Goal: Task Accomplishment & Management: Use online tool/utility

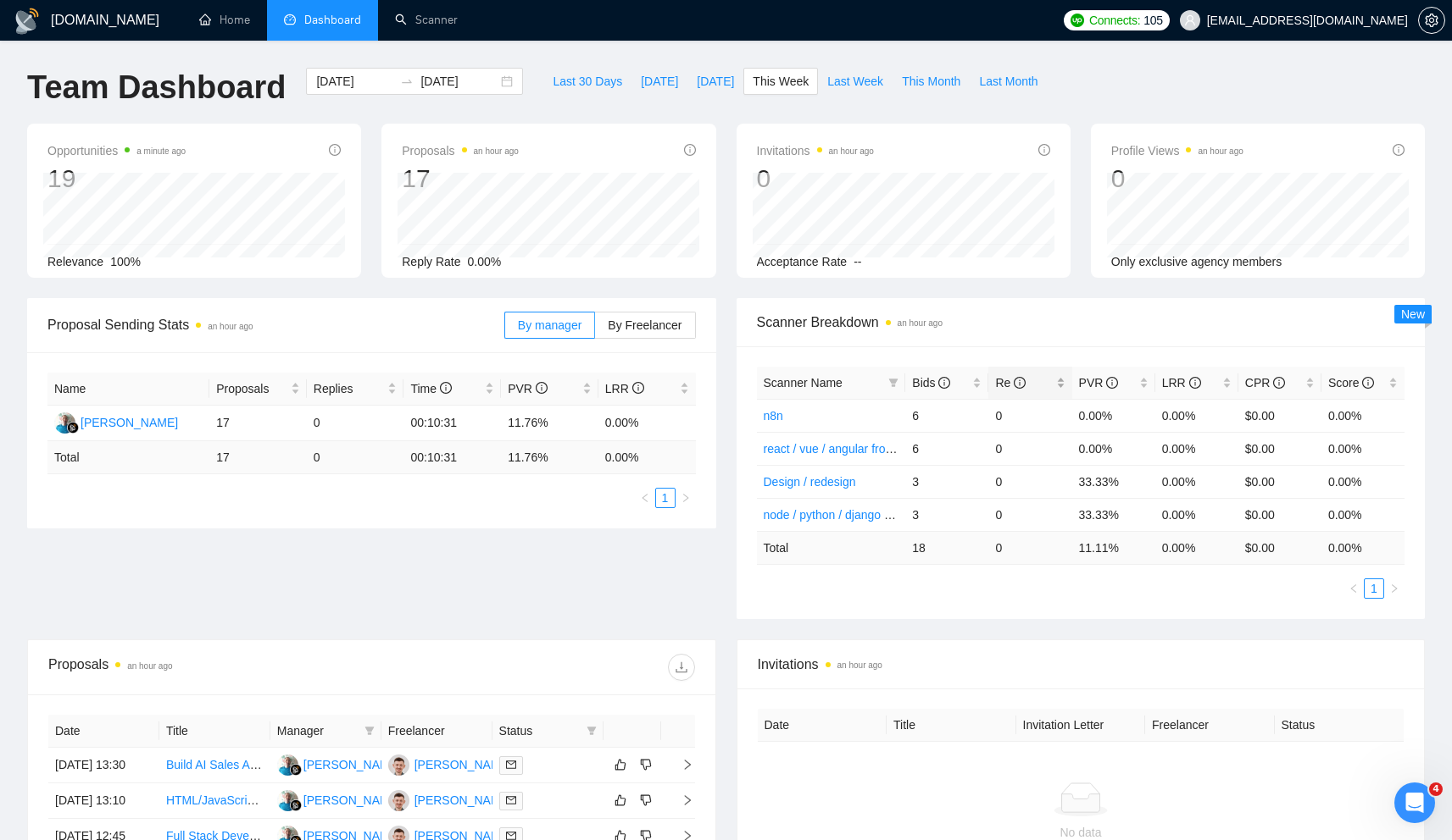
click at [995, 385] on div "Re" at bounding box center [1030, 383] width 69 height 19
click at [923, 377] on span "Bids" at bounding box center [931, 384] width 38 height 14
click at [925, 378] on span "Bids" at bounding box center [931, 384] width 38 height 14
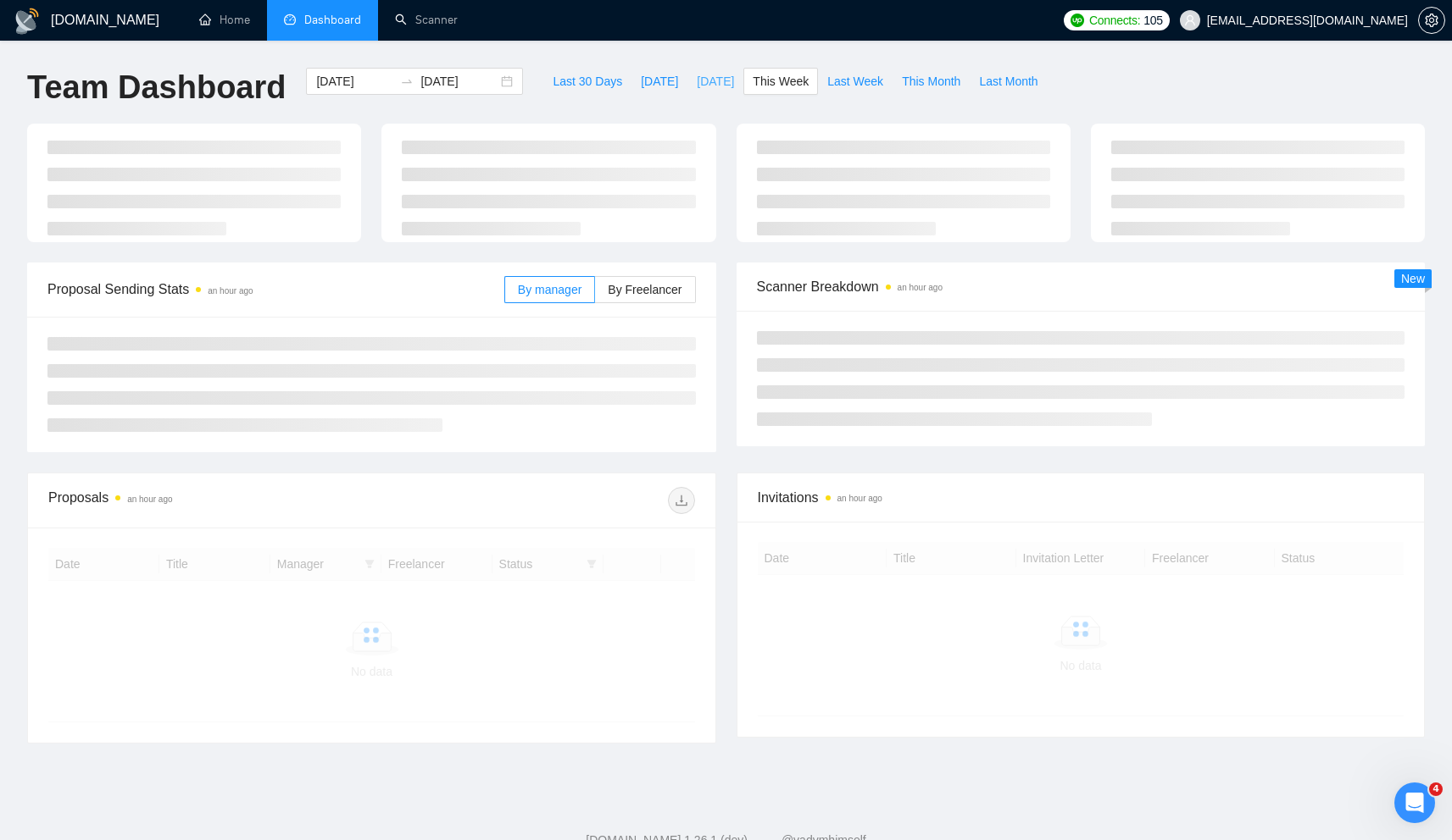
click at [719, 81] on span "[DATE]" at bounding box center [715, 81] width 37 height 19
type input "[DATE]"
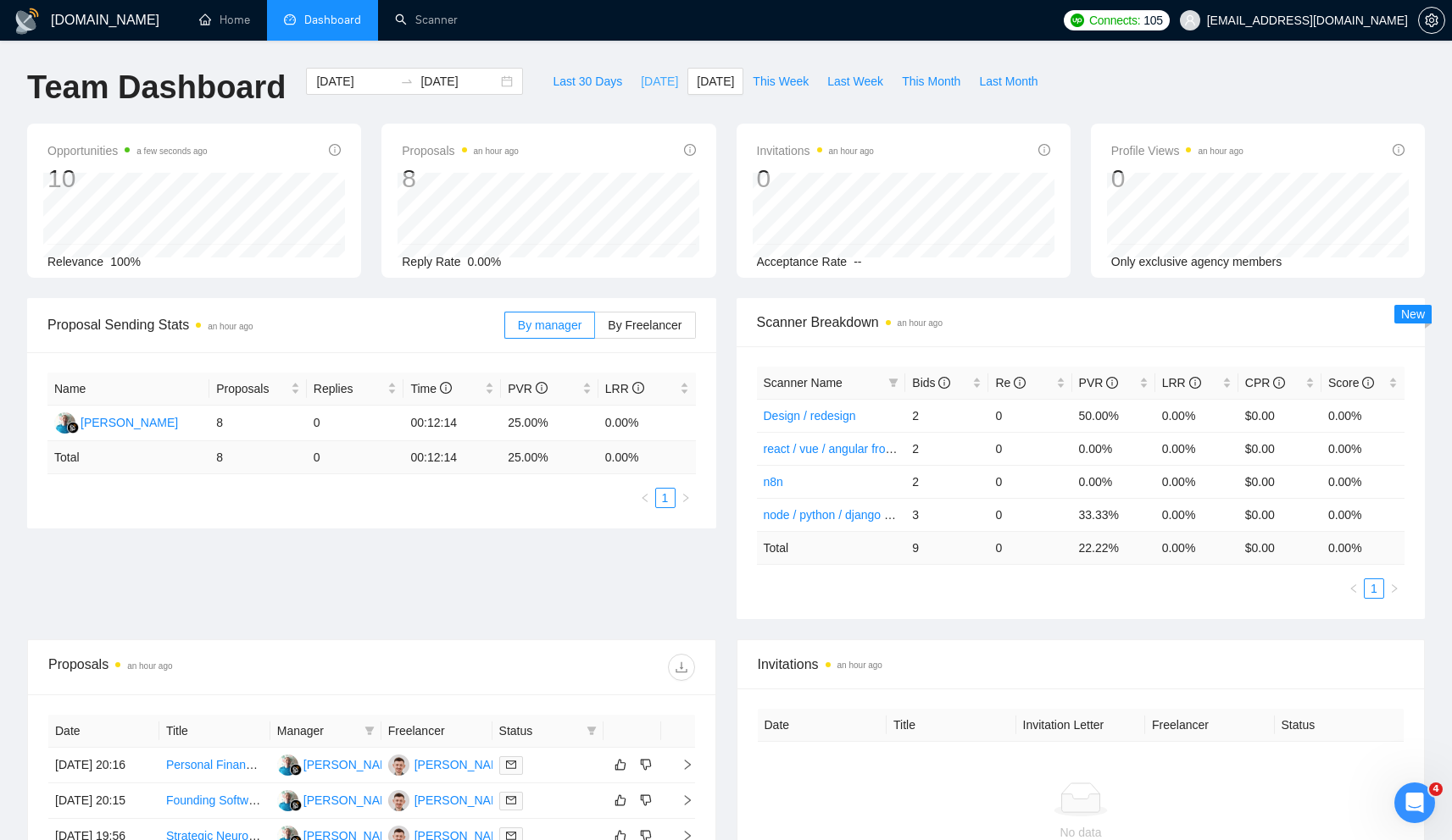
click at [641, 81] on span "[DATE]" at bounding box center [660, 81] width 37 height 19
type input "2025-09-16"
click at [926, 381] on span "Bids" at bounding box center [931, 384] width 38 height 14
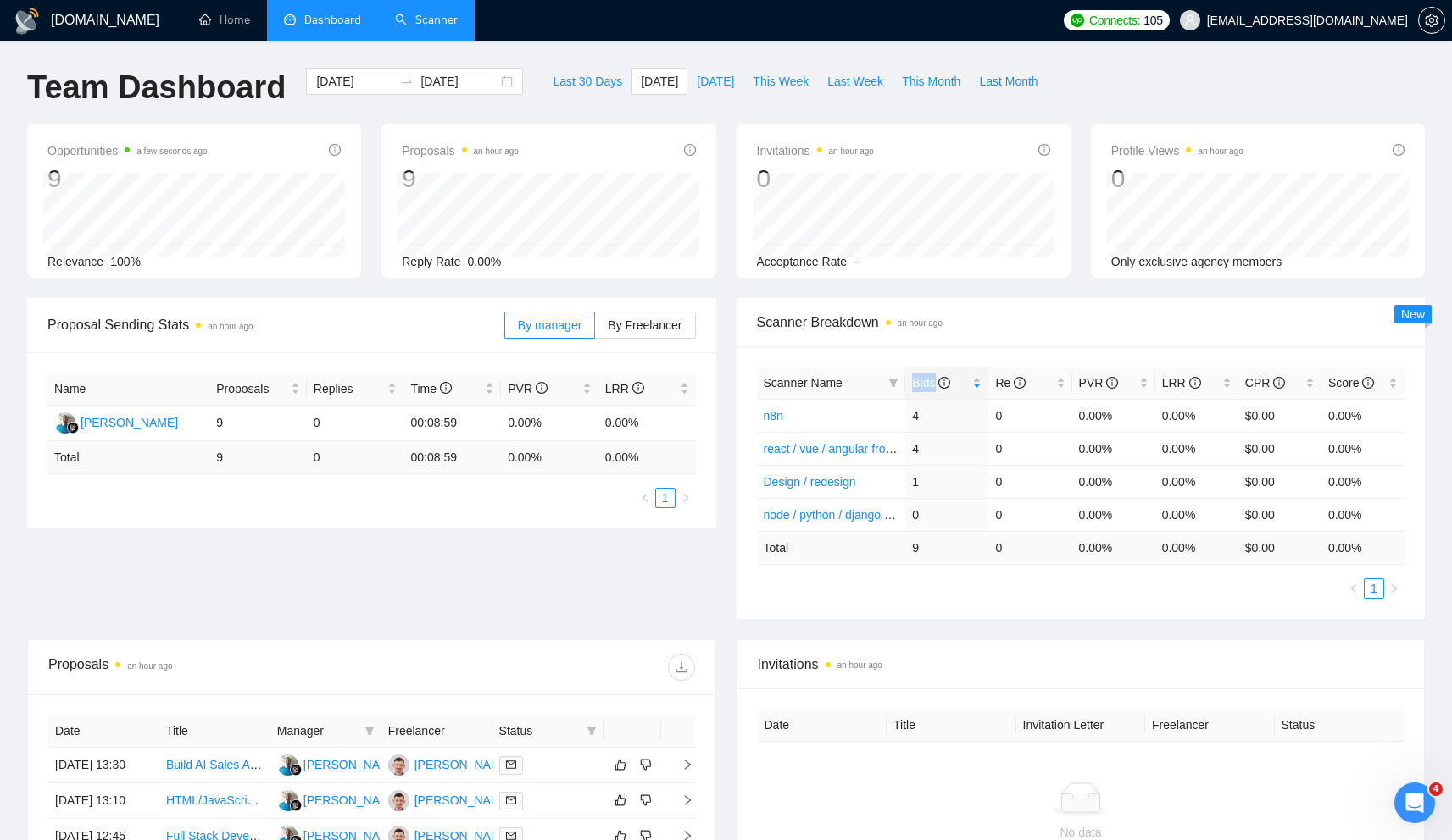
click at [421, 25] on link "Scanner" at bounding box center [426, 20] width 63 height 15
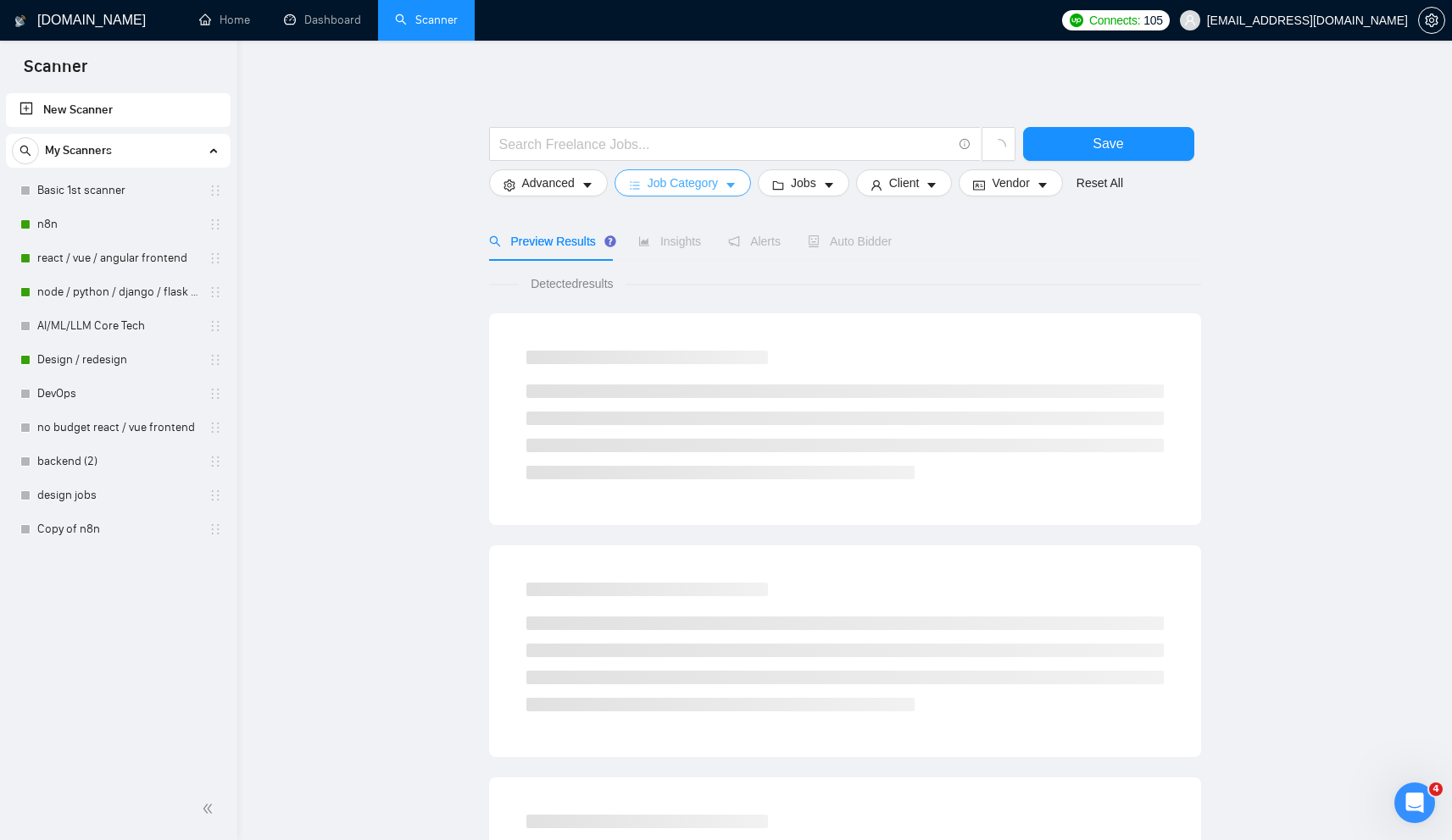
click at [678, 179] on span "Job Category" at bounding box center [683, 182] width 70 height 19
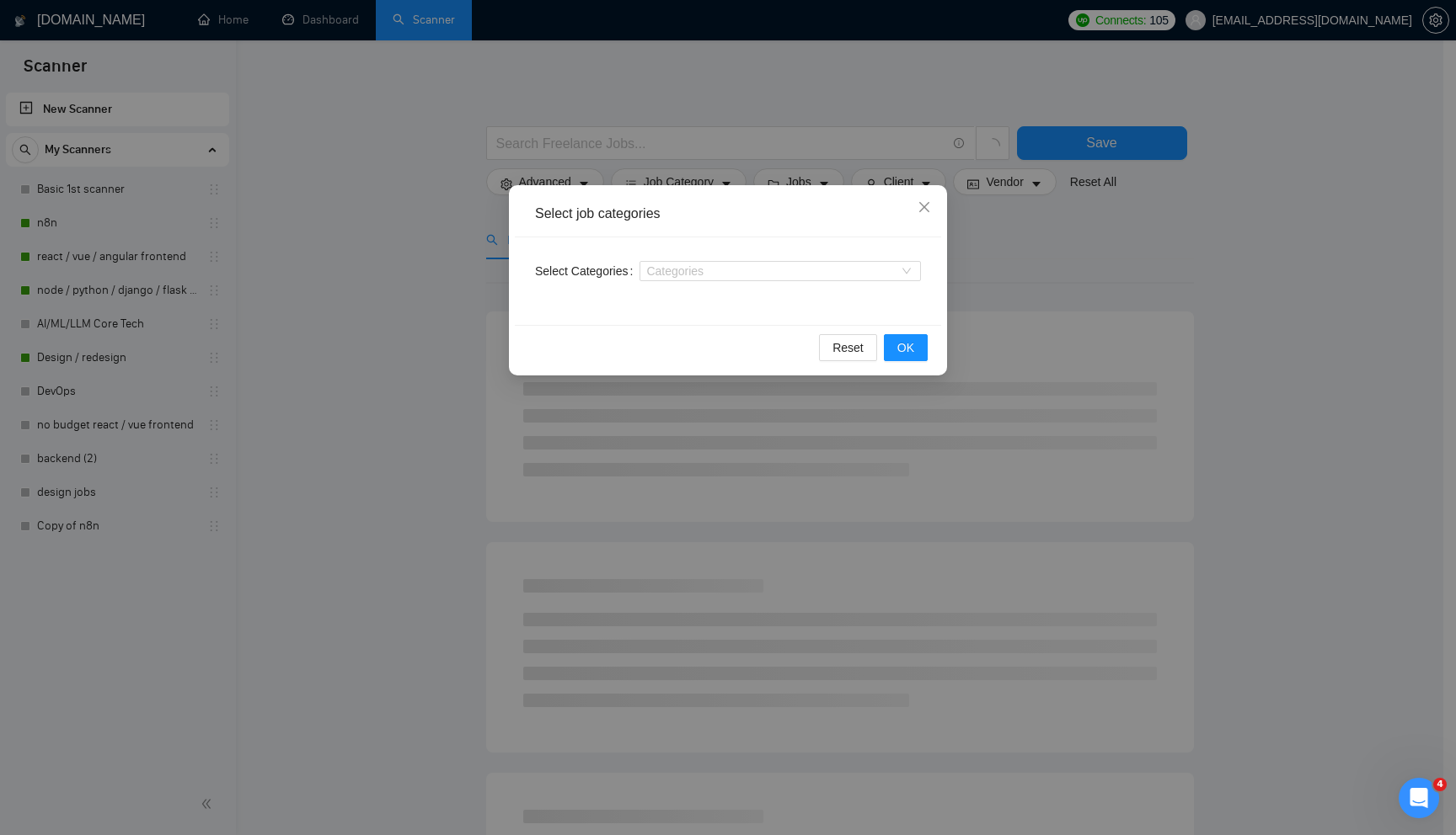
click at [697, 136] on div "Select job categories Select Categories Categories Reset OK" at bounding box center [728, 418] width 1456 height 835
